Goal: Task Accomplishment & Management: Complete application form

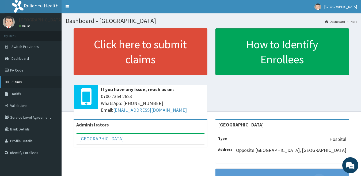
click at [30, 80] on link "Claims" at bounding box center [30, 82] width 61 height 12
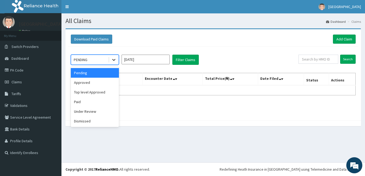
click at [115, 60] on icon at bounding box center [113, 60] width 3 height 2
click at [99, 86] on div "Approved" at bounding box center [95, 83] width 48 height 10
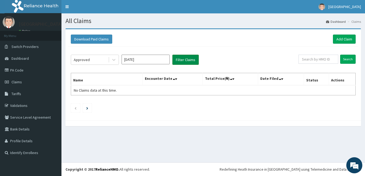
click at [183, 60] on button "Filter Claims" at bounding box center [185, 60] width 26 height 10
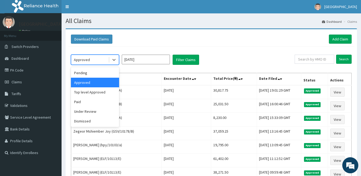
click at [105, 59] on div "Approved" at bounding box center [89, 59] width 37 height 9
click at [101, 91] on div "Top level Approved" at bounding box center [95, 92] width 48 height 10
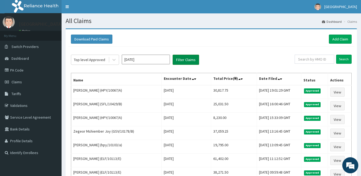
click at [183, 61] on button "Filter Claims" at bounding box center [185, 60] width 26 height 10
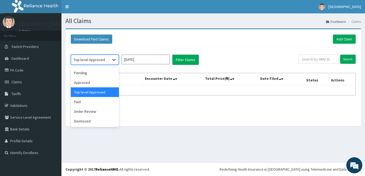
click at [111, 58] on icon at bounding box center [113, 59] width 5 height 5
click at [89, 114] on div "Under Review" at bounding box center [95, 111] width 48 height 10
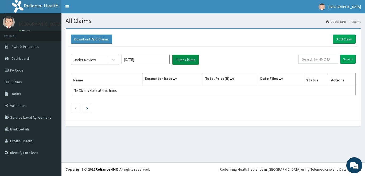
click at [183, 60] on button "Filter Claims" at bounding box center [185, 60] width 26 height 10
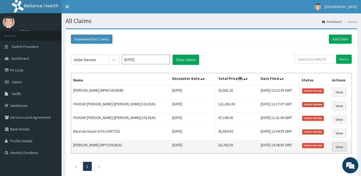
click at [337, 149] on link "View" at bounding box center [339, 146] width 14 height 9
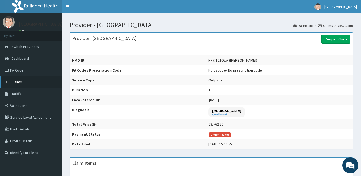
click at [32, 81] on link "Claims" at bounding box center [30, 82] width 61 height 12
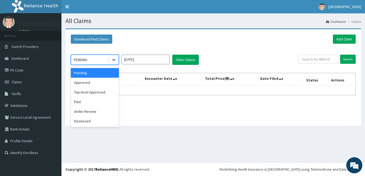
click at [113, 59] on icon at bounding box center [113, 59] width 5 height 5
click at [96, 87] on div "Approved" at bounding box center [95, 83] width 48 height 10
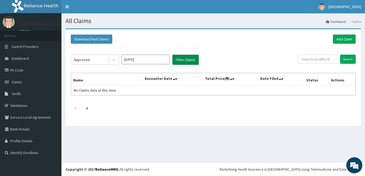
click at [180, 57] on button "Filter Claims" at bounding box center [185, 60] width 26 height 10
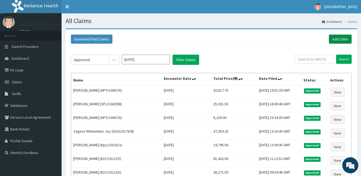
click at [344, 36] on link "Add Claim" at bounding box center [340, 38] width 23 height 9
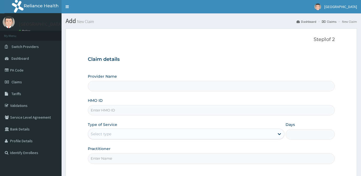
type input "[GEOGRAPHIC_DATA]"
click at [171, 108] on input "HMO ID" at bounding box center [211, 110] width 247 height 10
type input "h"
click at [168, 106] on input "HPS/NG1C" at bounding box center [211, 110] width 247 height 10
type input "HPS/NG/CT/10"
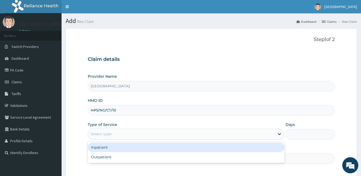
click at [171, 132] on div "Select type" at bounding box center [181, 133] width 187 height 9
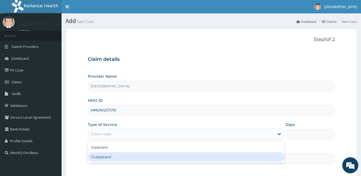
click at [177, 158] on div "Outpatient" at bounding box center [186, 157] width 197 height 10
type input "1"
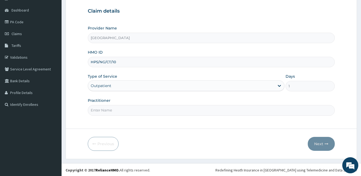
scroll to position [49, 0]
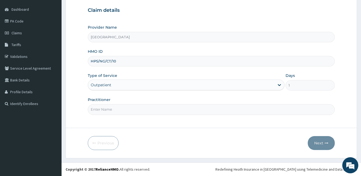
click at [295, 113] on input "Practitioner" at bounding box center [211, 109] width 247 height 10
type input "PETER"
click at [318, 142] on button "Next" at bounding box center [320, 143] width 27 height 14
type input "H"
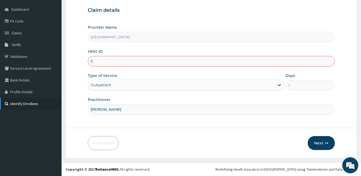
type input "C"
click at [37, 107] on link "Identify Enrollees" at bounding box center [30, 104] width 61 height 12
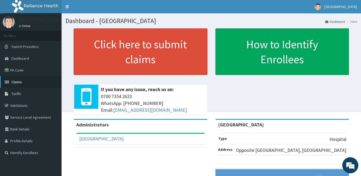
click at [25, 83] on link "Claims" at bounding box center [30, 82] width 61 height 12
